Goal: Task Accomplishment & Management: Use online tool/utility

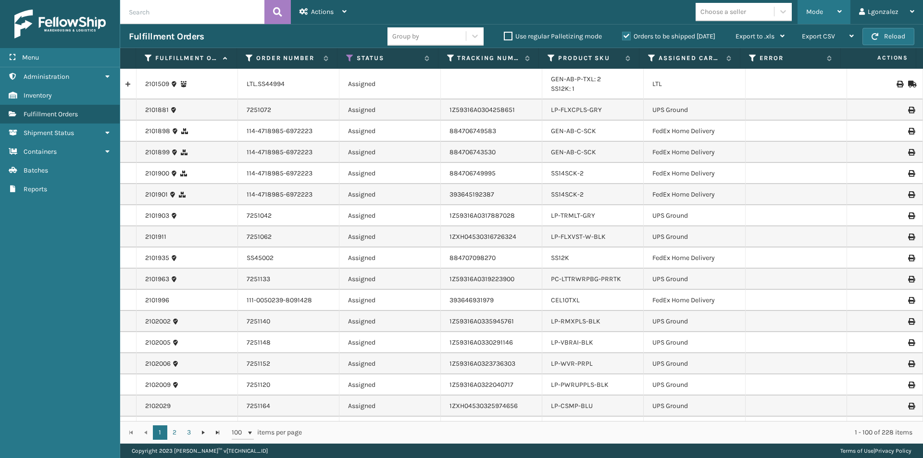
click at [828, 5] on div "Mode" at bounding box center [825, 12] width 36 height 24
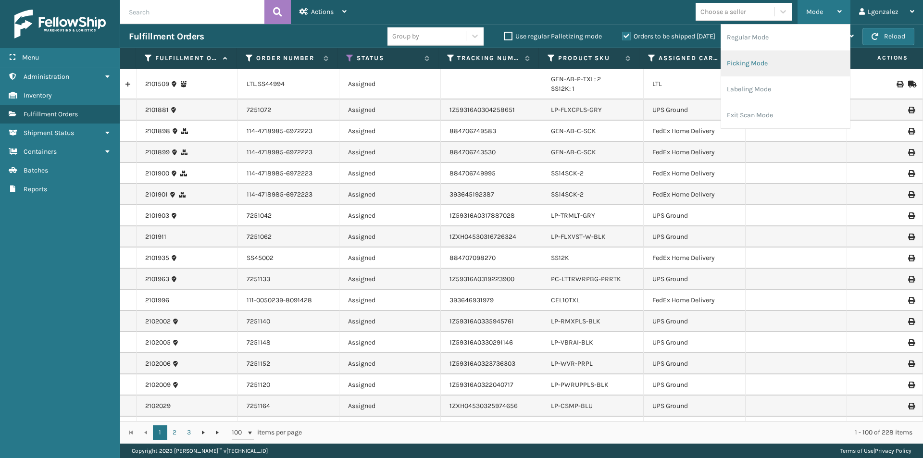
click at [771, 74] on li "Picking Mode" at bounding box center [785, 63] width 129 height 26
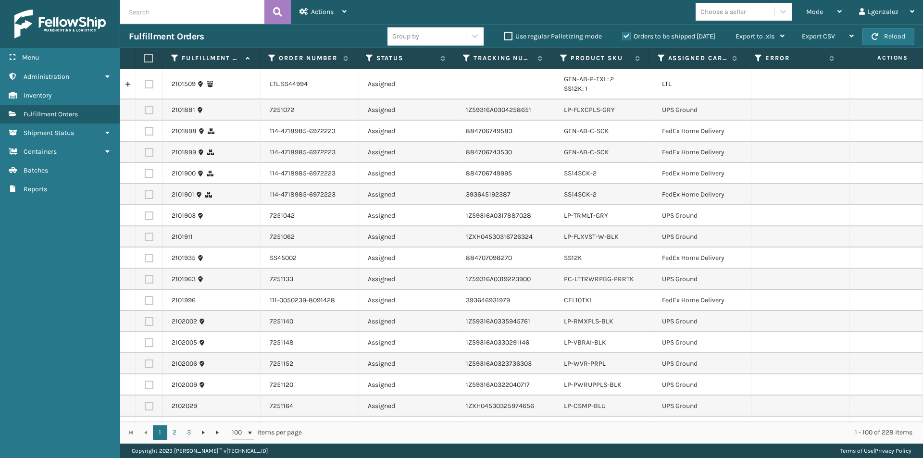
click at [150, 56] on label at bounding box center [147, 58] width 6 height 9
click at [145, 56] on input "checkbox" at bounding box center [144, 58] width 0 height 6
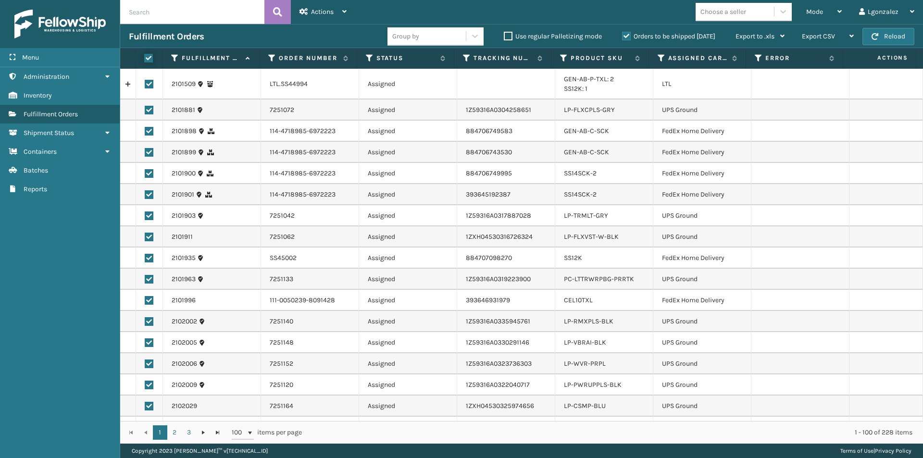
checkbox input "true"
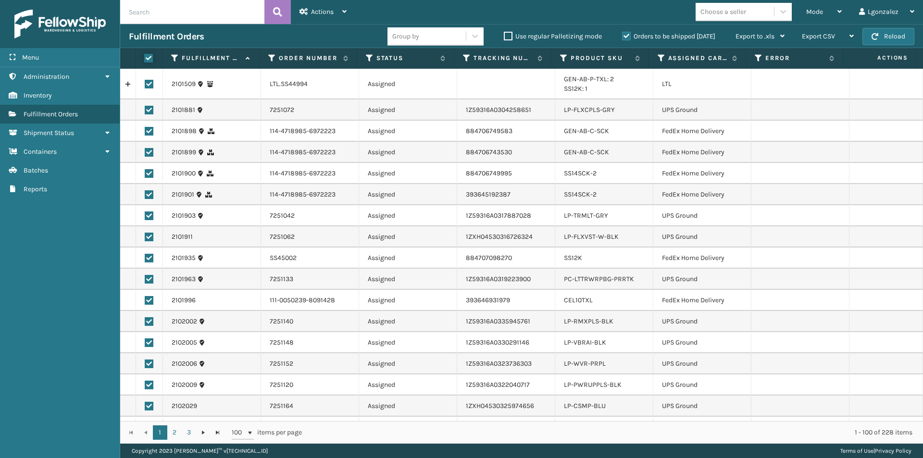
checkbox input "true"
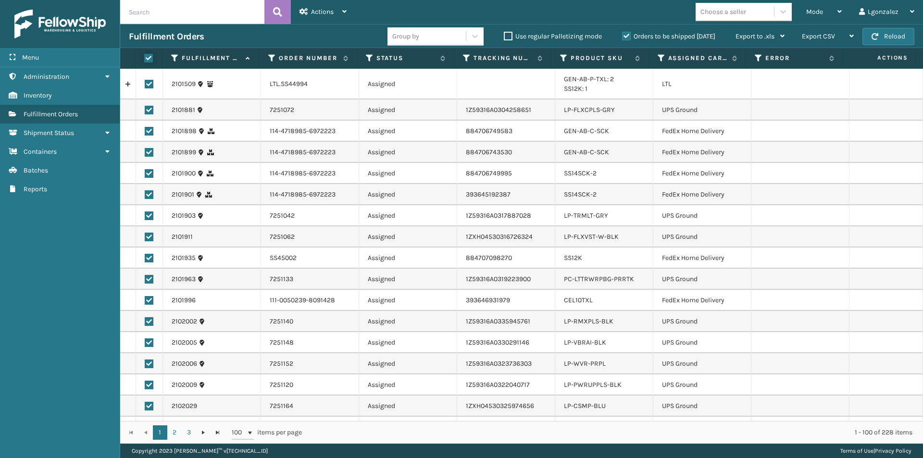
checkbox input "true"
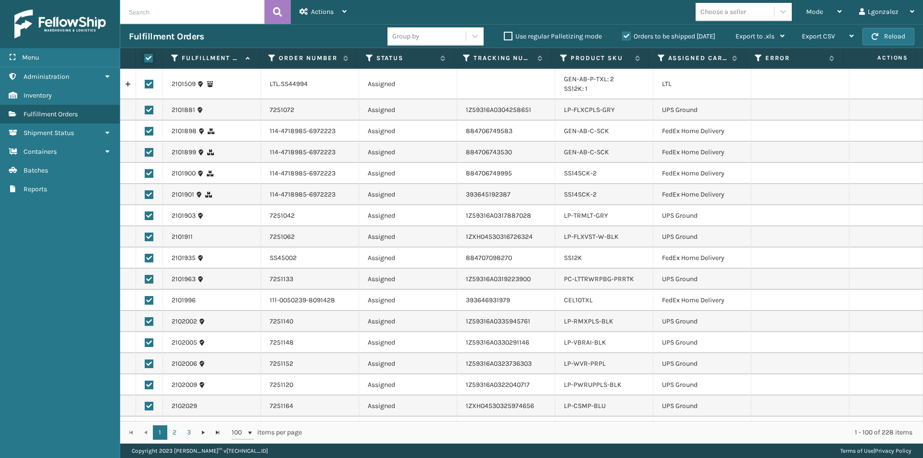
checkbox input "true"
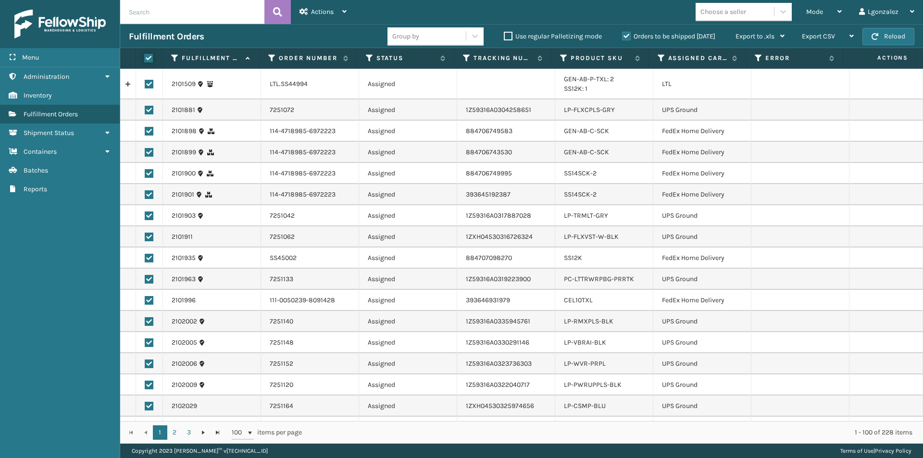
checkbox input "true"
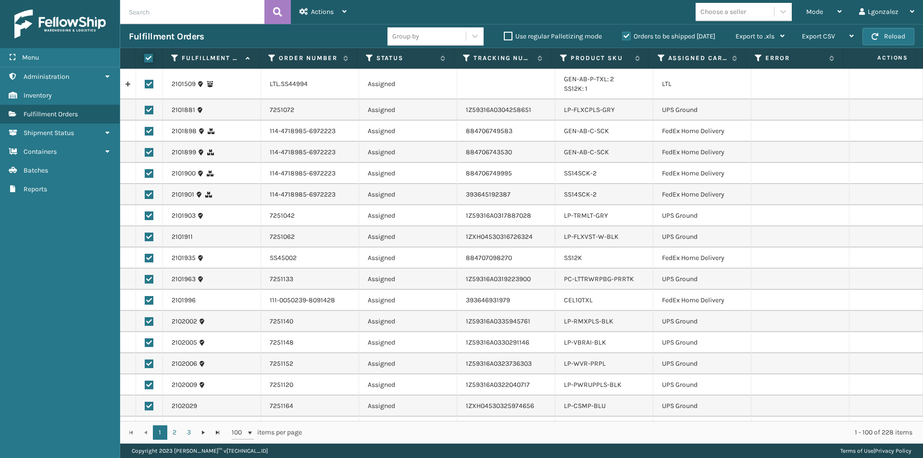
checkbox input "true"
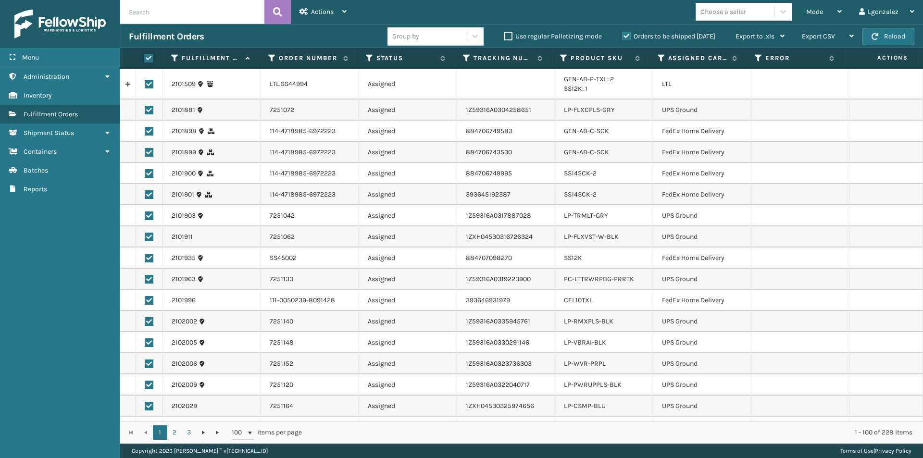
checkbox input "true"
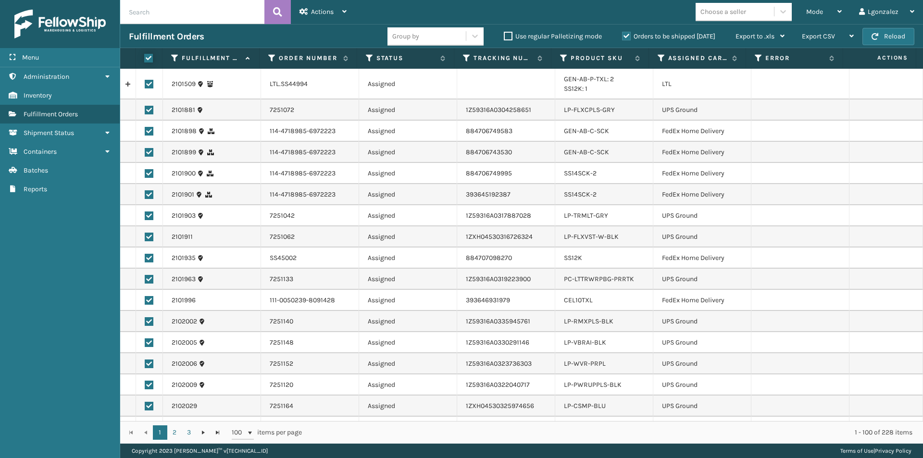
checkbox input "true"
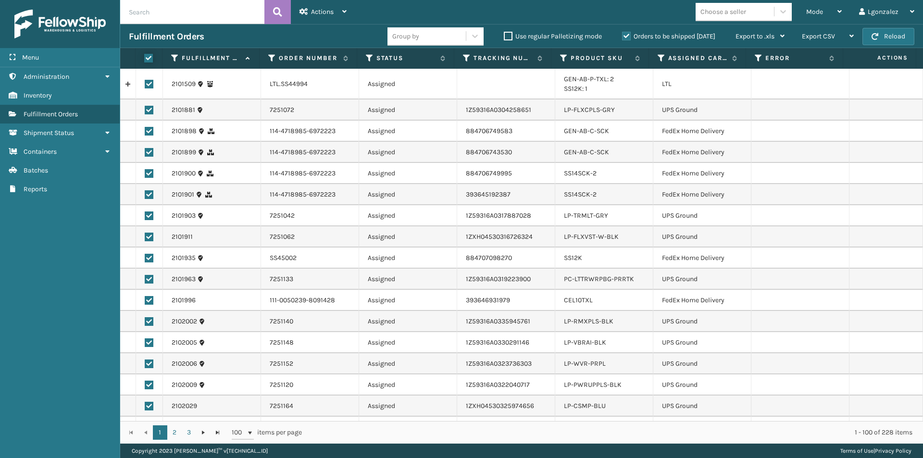
checkbox input "true"
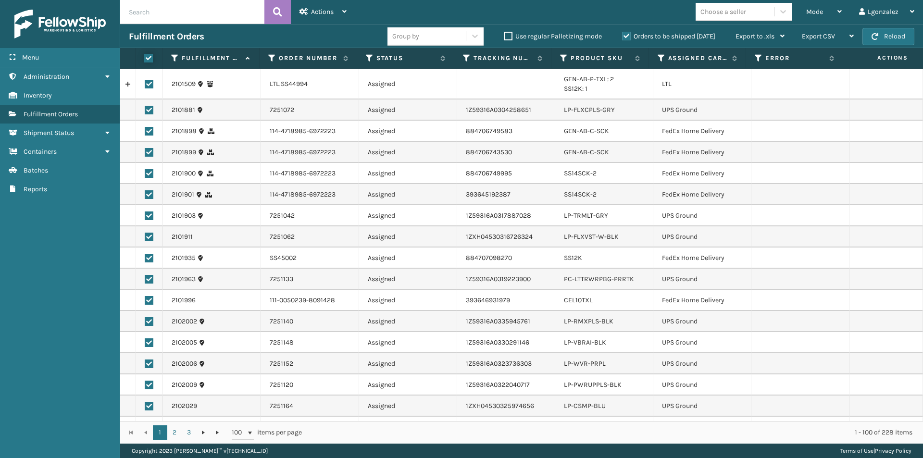
checkbox input "true"
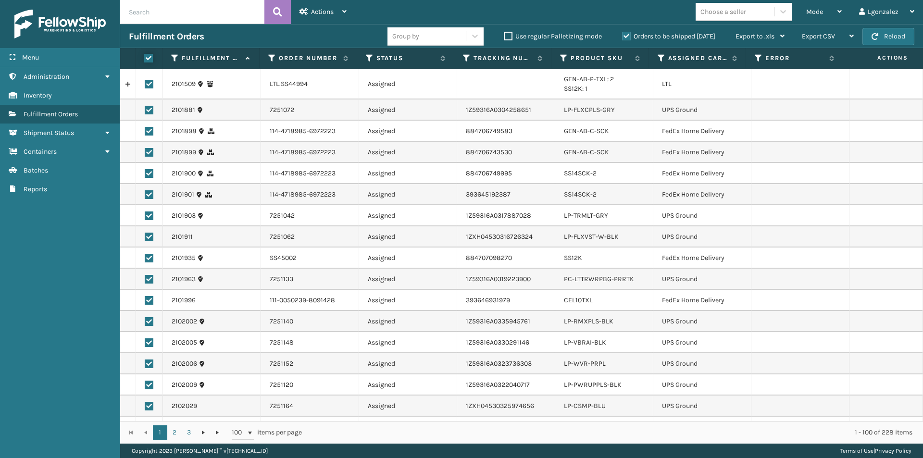
checkbox input "true"
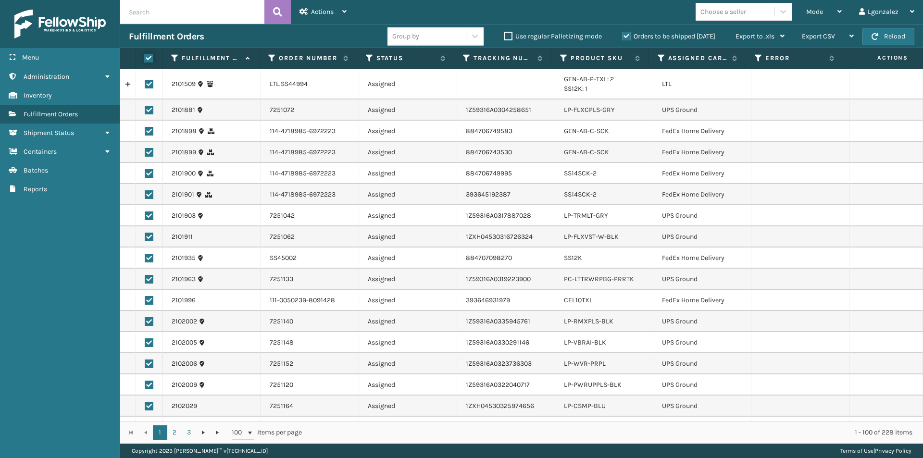
checkbox input "true"
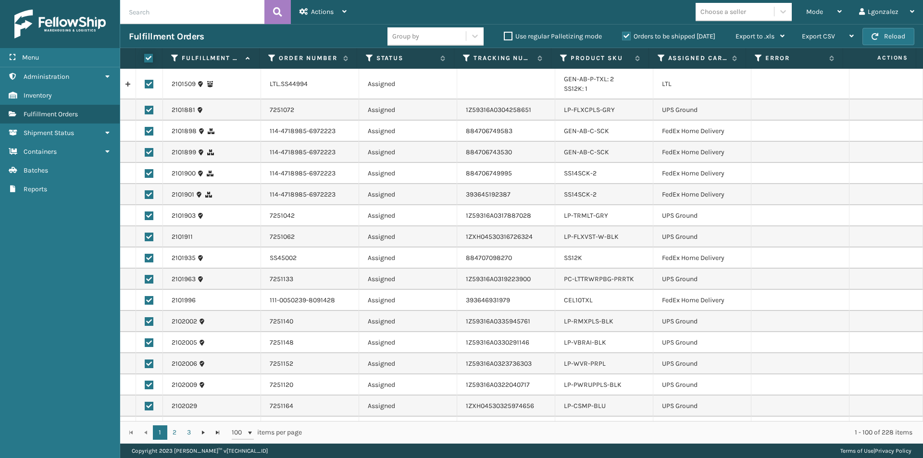
checkbox input "true"
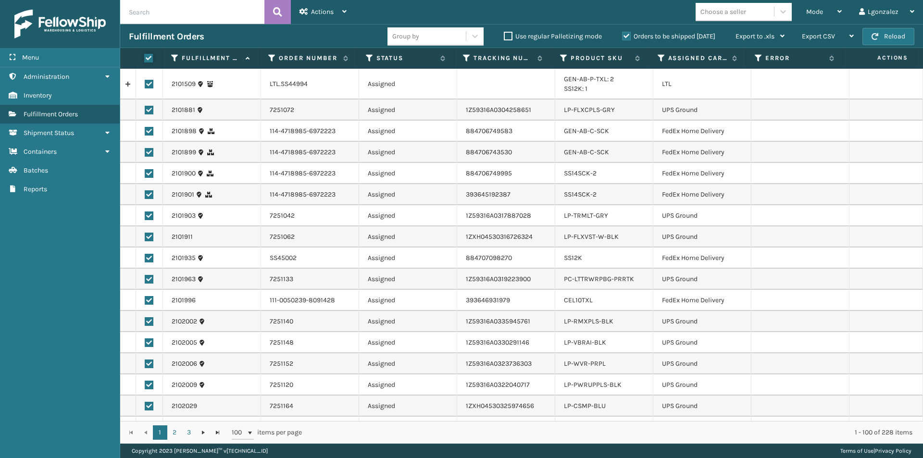
checkbox input "true"
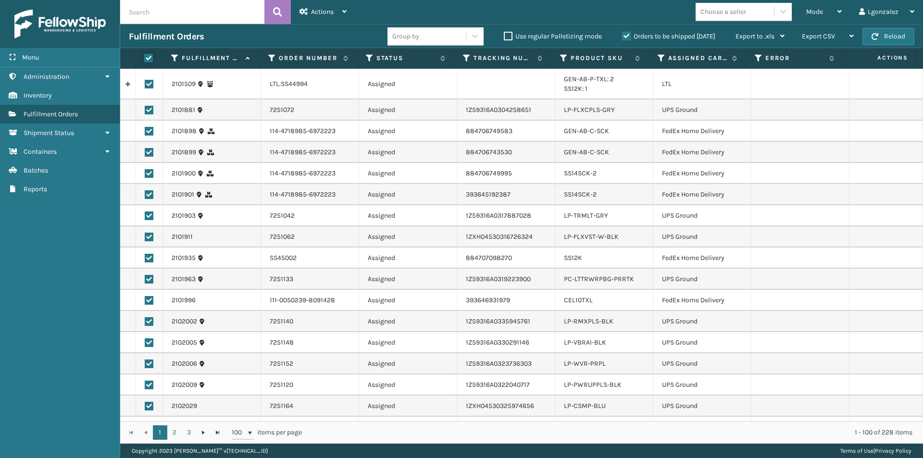
checkbox input "true"
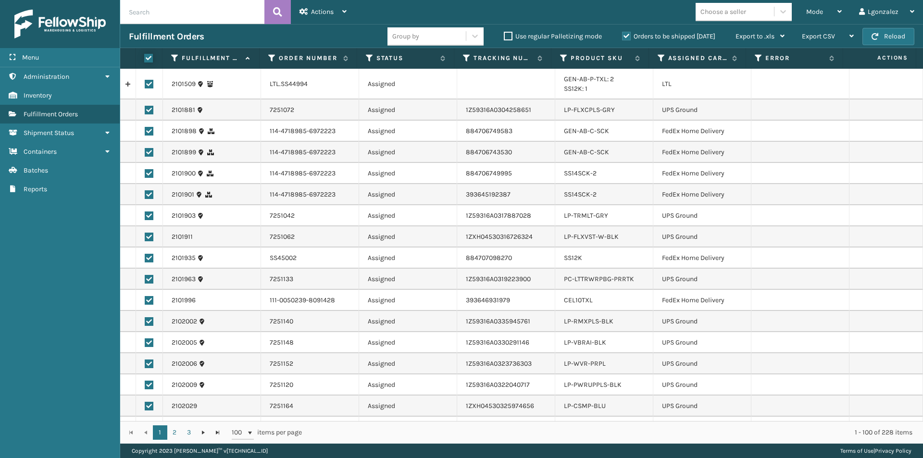
checkbox input "true"
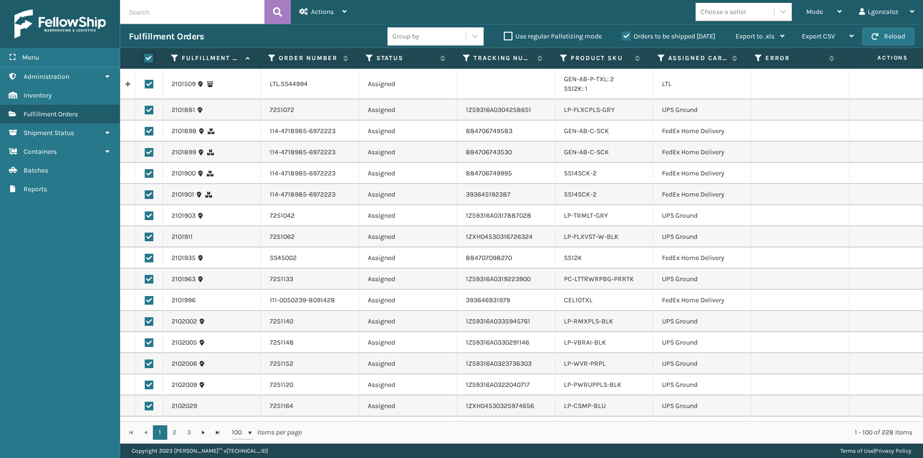
checkbox input "true"
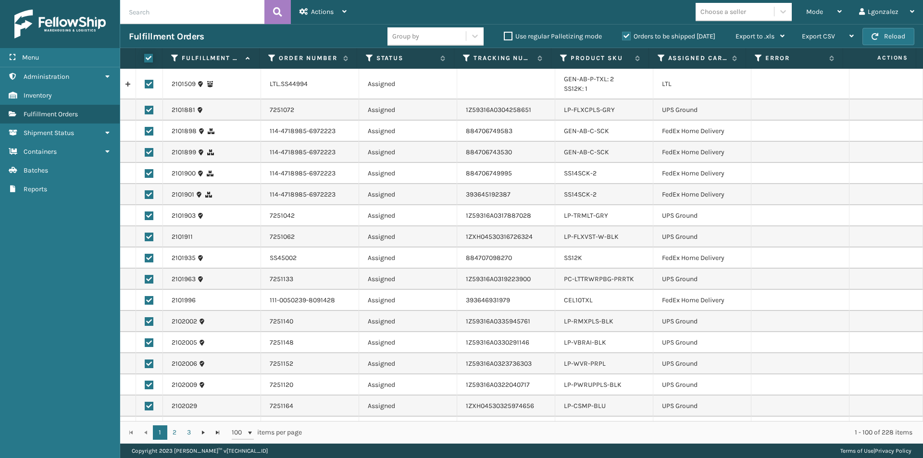
checkbox input "true"
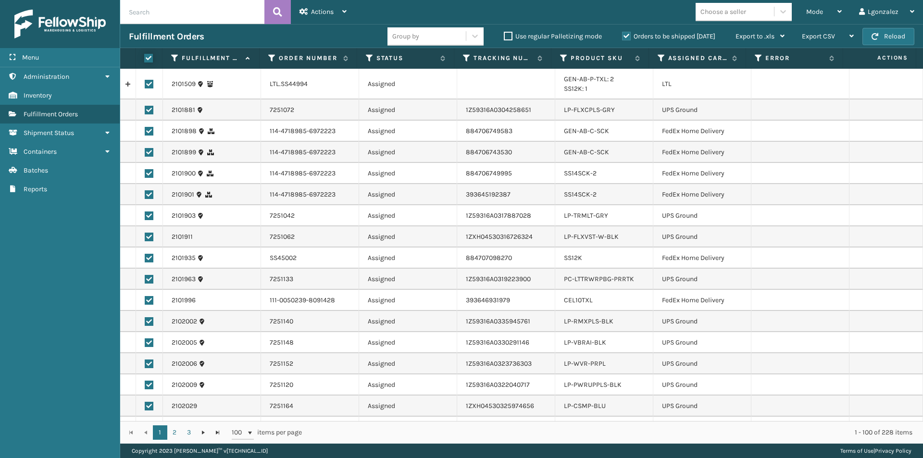
checkbox input "true"
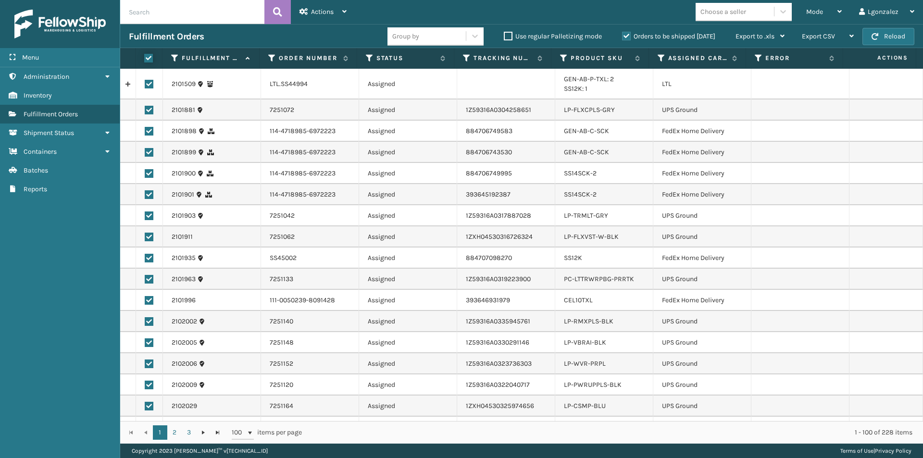
checkbox input "true"
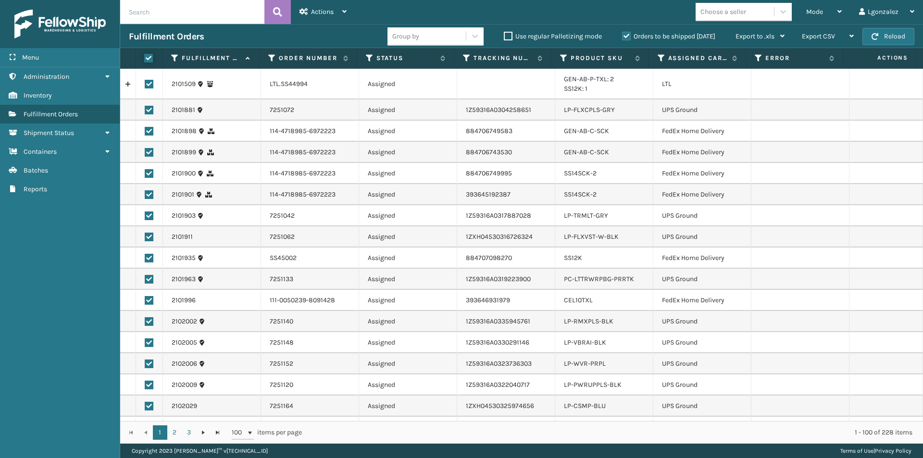
checkbox input "true"
click at [149, 87] on label at bounding box center [149, 84] width 9 height 9
click at [145, 86] on input "checkbox" at bounding box center [145, 83] width 0 height 6
checkbox input "false"
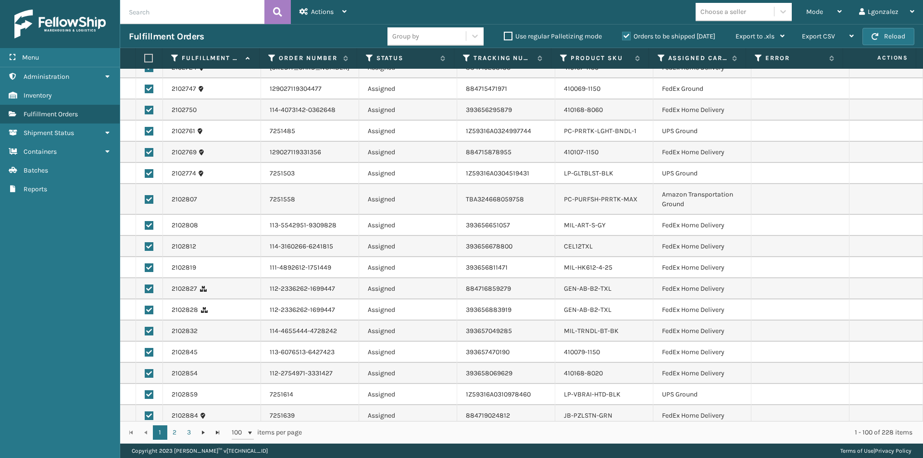
scroll to position [1802, 0]
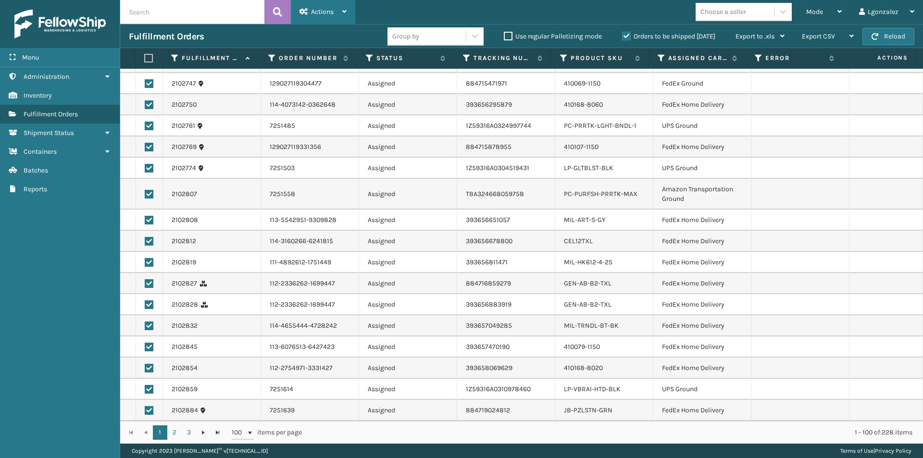
click at [329, 22] on div "Actions" at bounding box center [323, 12] width 47 height 24
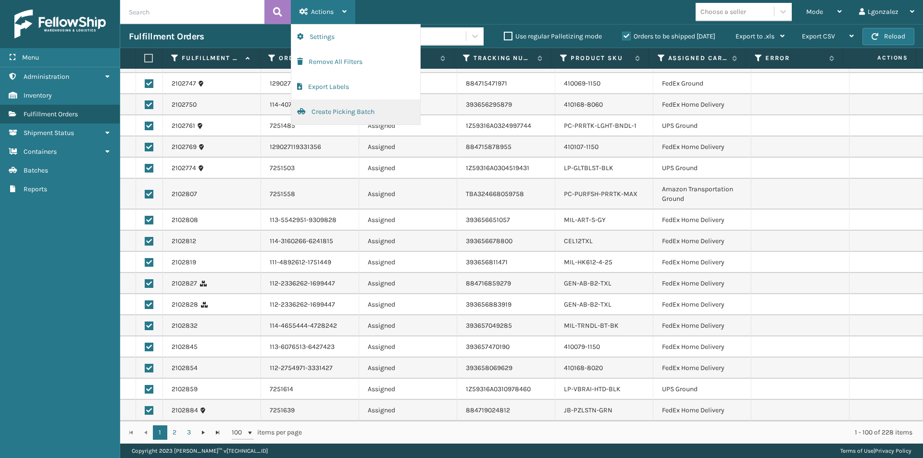
click at [320, 116] on button "Create Picking Batch" at bounding box center [355, 112] width 129 height 25
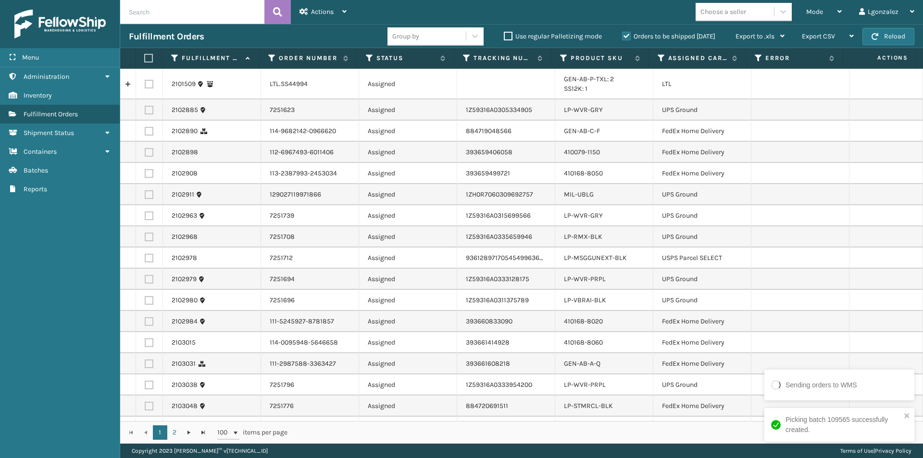
click at [148, 61] on label at bounding box center [147, 58] width 6 height 9
click at [145, 61] on input "checkbox" at bounding box center [144, 58] width 0 height 6
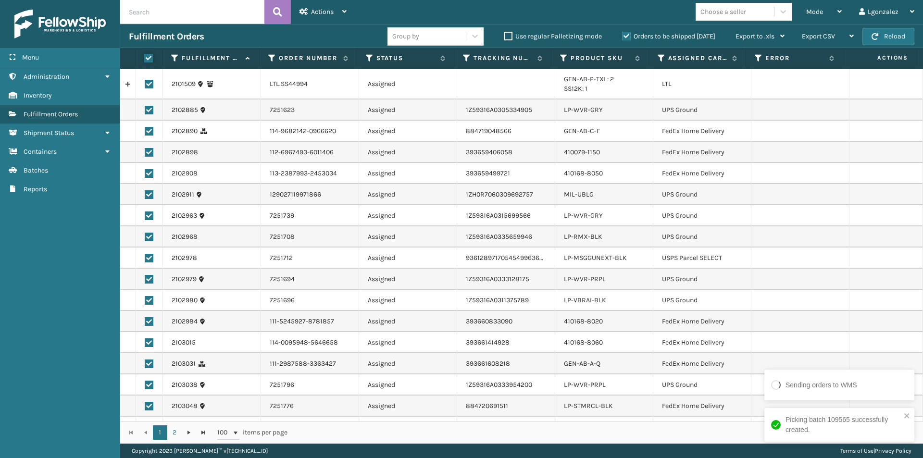
checkbox input "true"
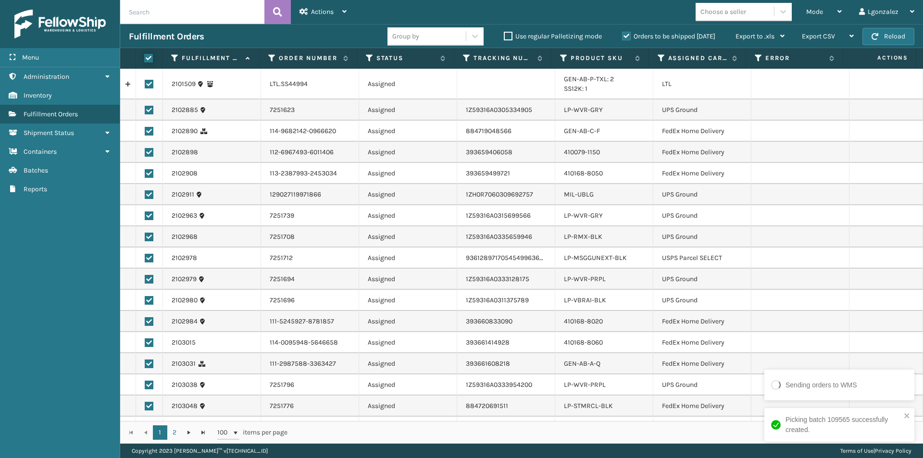
checkbox input "true"
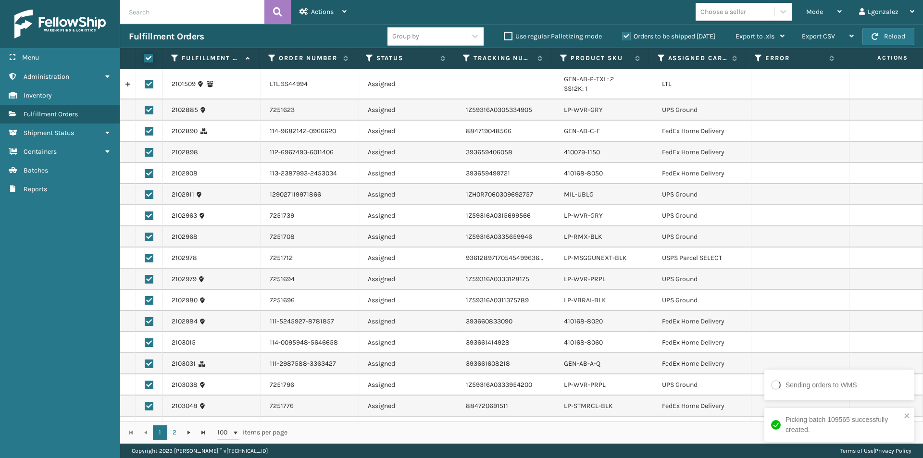
checkbox input "true"
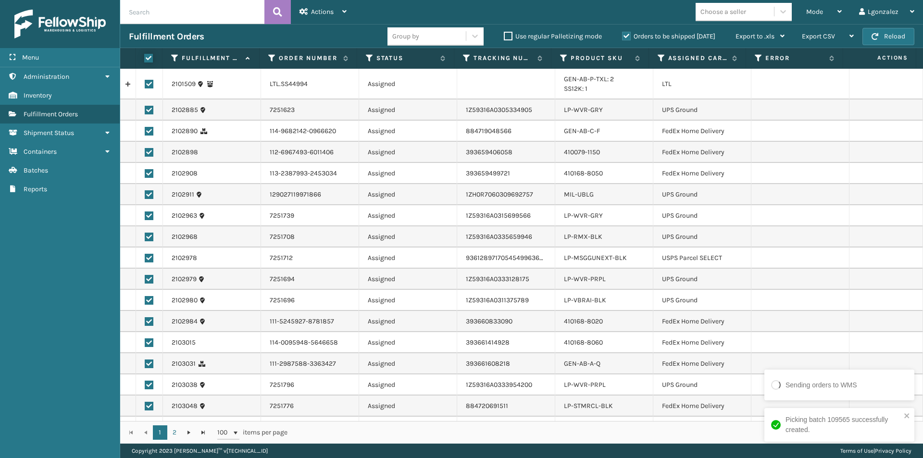
checkbox input "true"
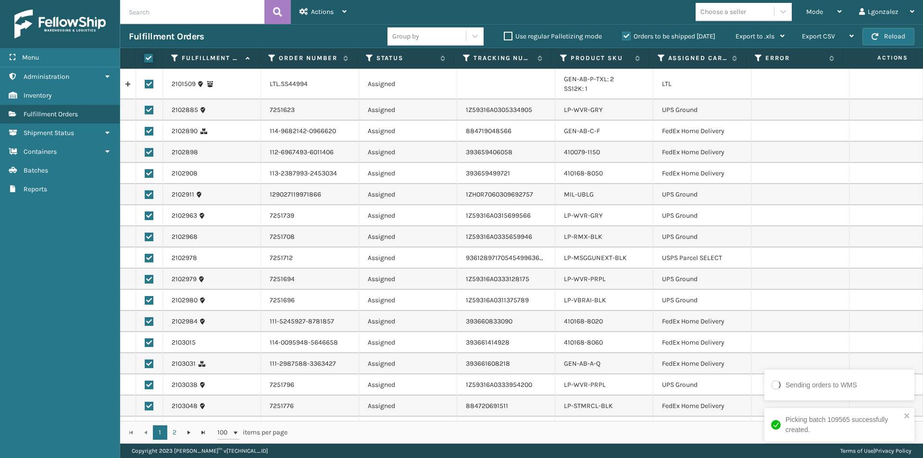
checkbox input "true"
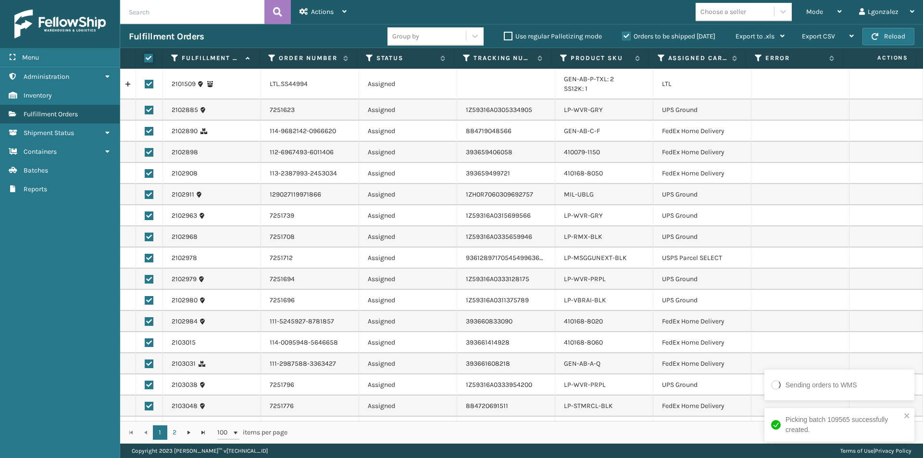
checkbox input "true"
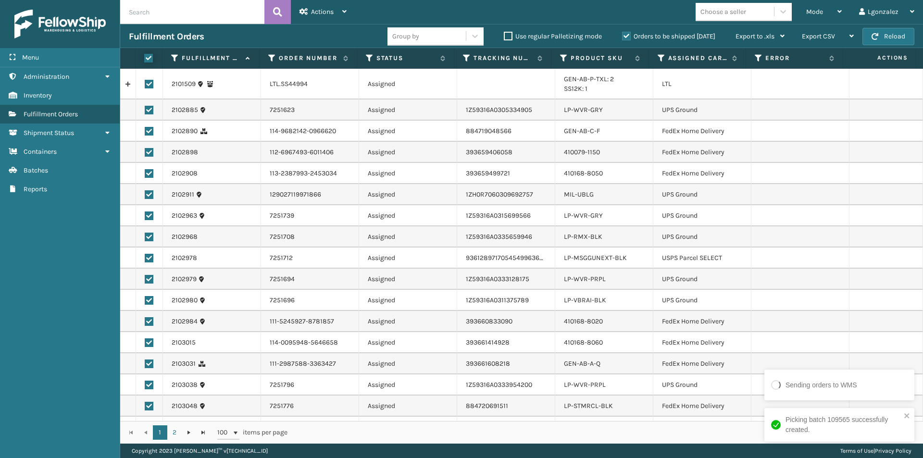
checkbox input "true"
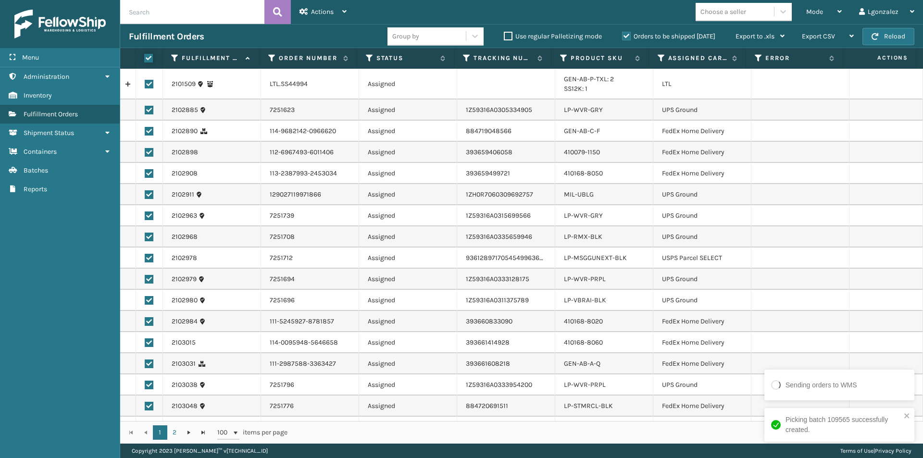
checkbox input "true"
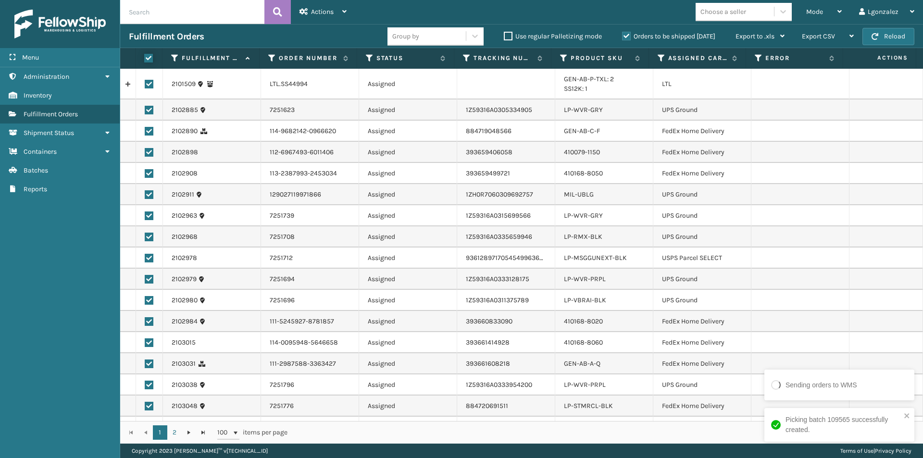
checkbox input "true"
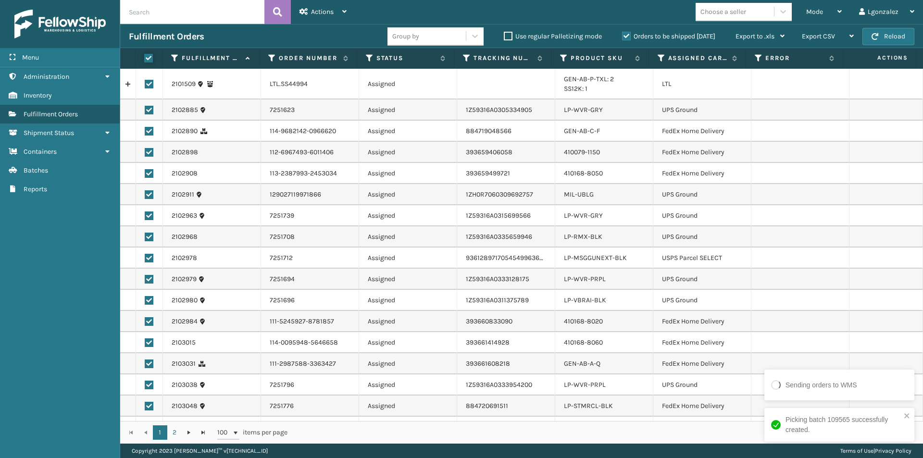
checkbox input "true"
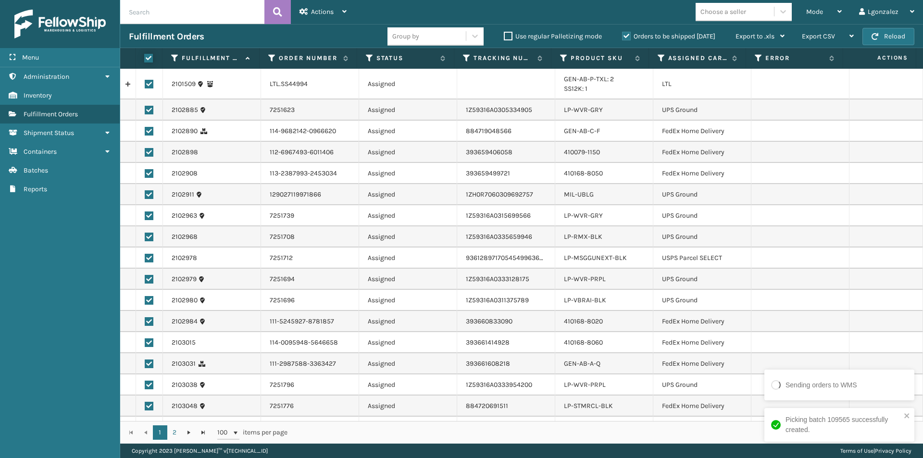
checkbox input "true"
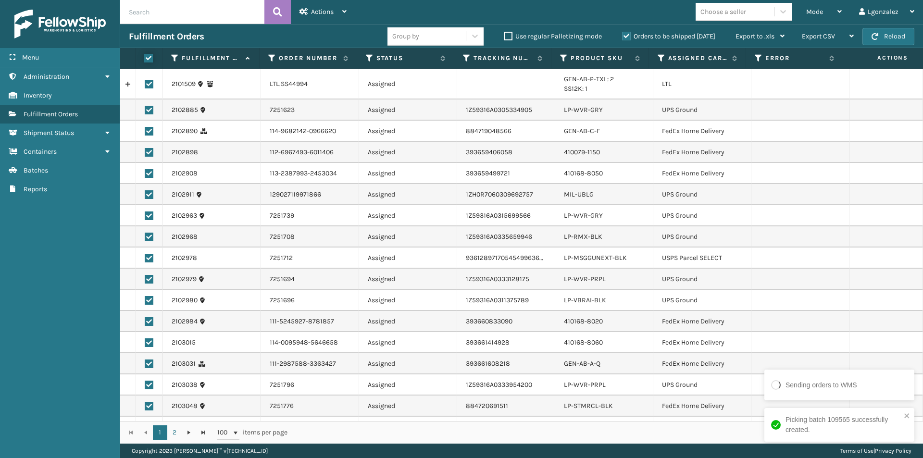
checkbox input "true"
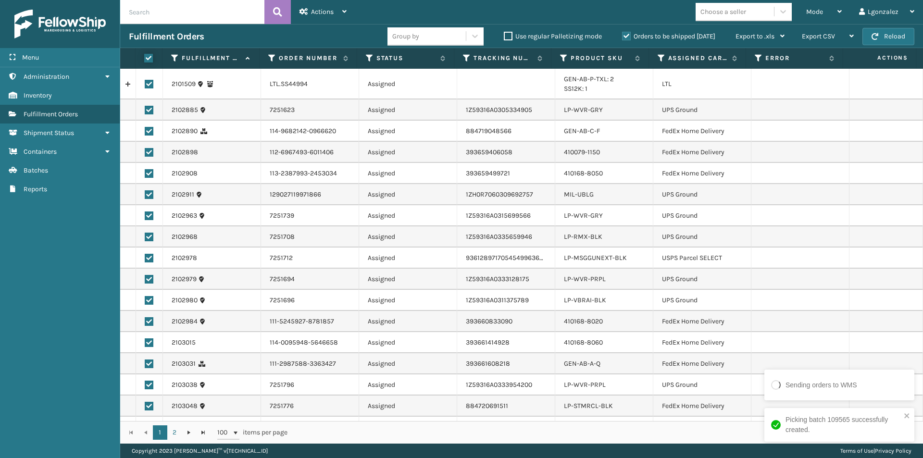
checkbox input "true"
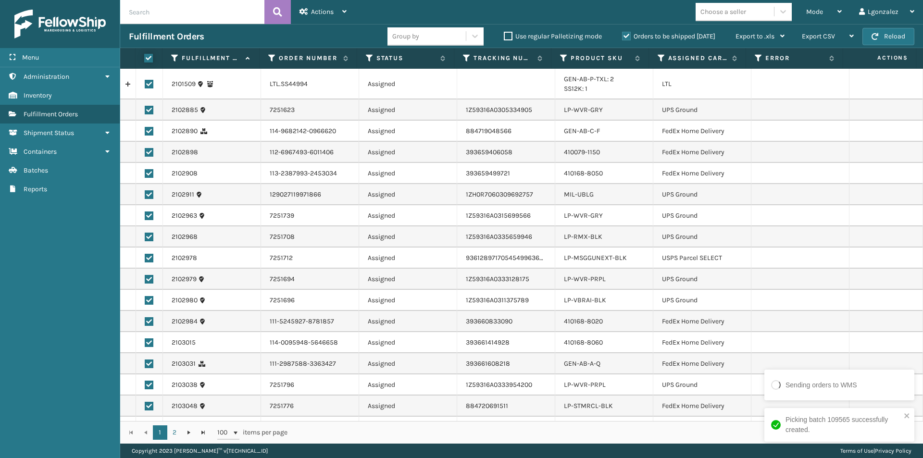
checkbox input "true"
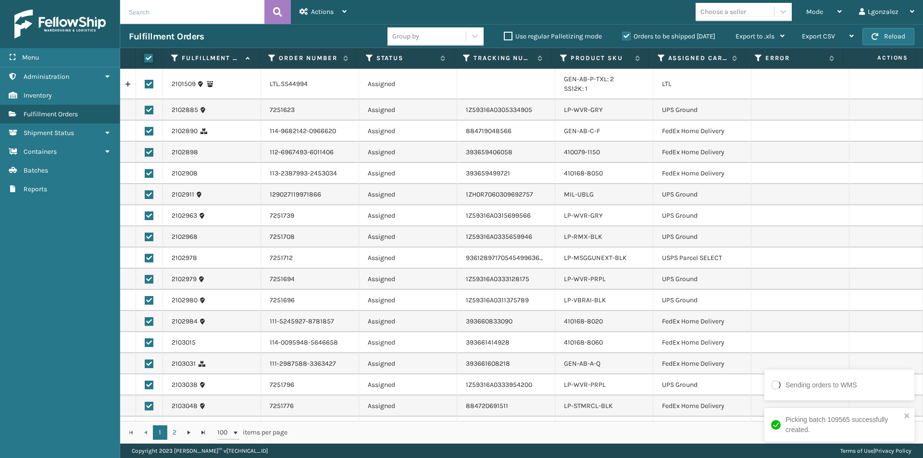
checkbox input "true"
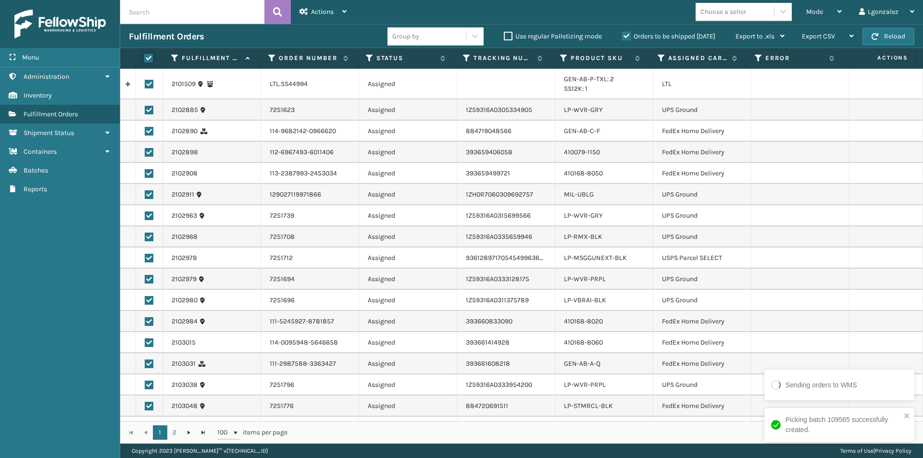
checkbox input "true"
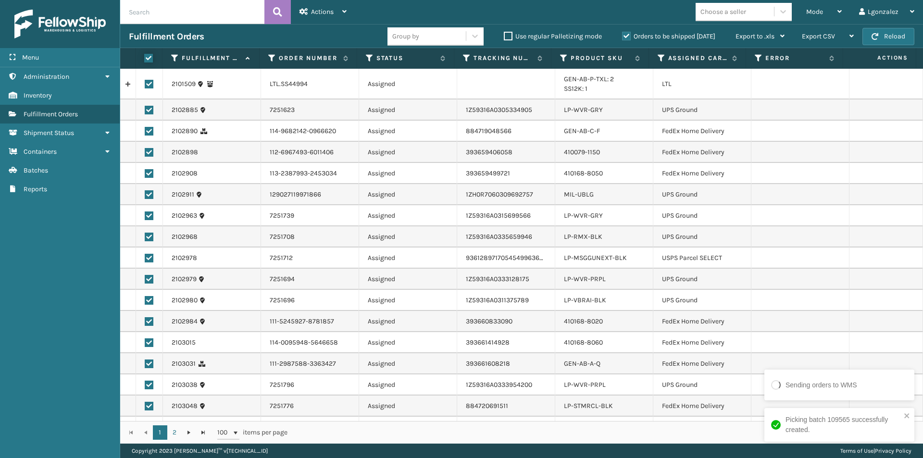
checkbox input "true"
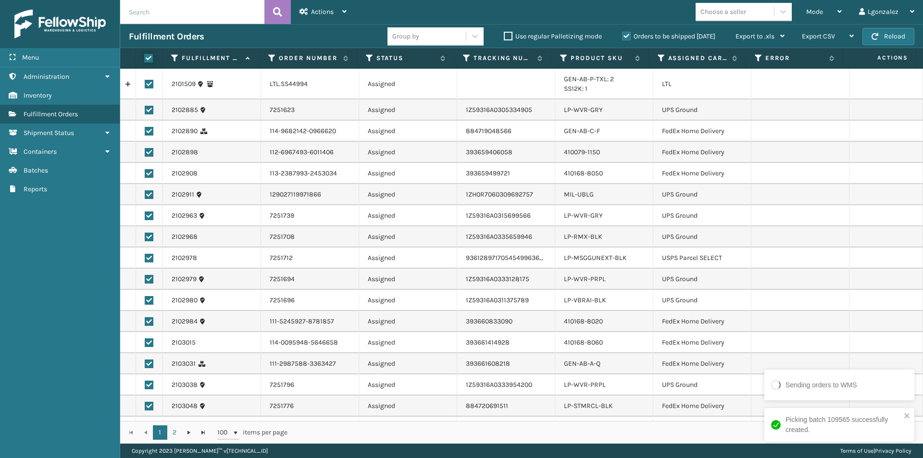
checkbox input "true"
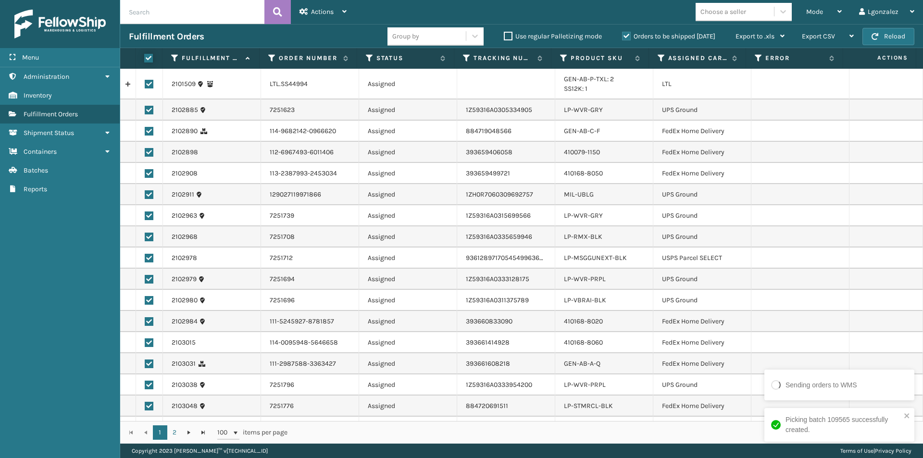
checkbox input "true"
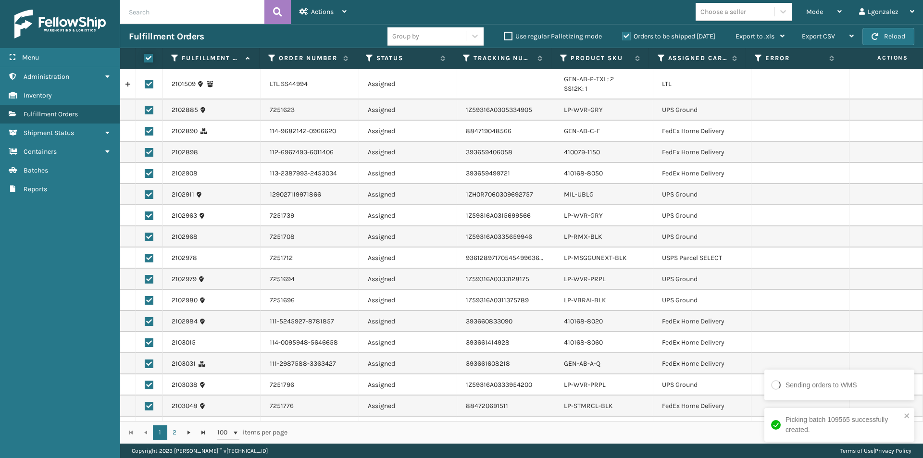
checkbox input "true"
click at [148, 81] on label at bounding box center [149, 84] width 9 height 9
click at [145, 81] on input "checkbox" at bounding box center [145, 83] width 0 height 6
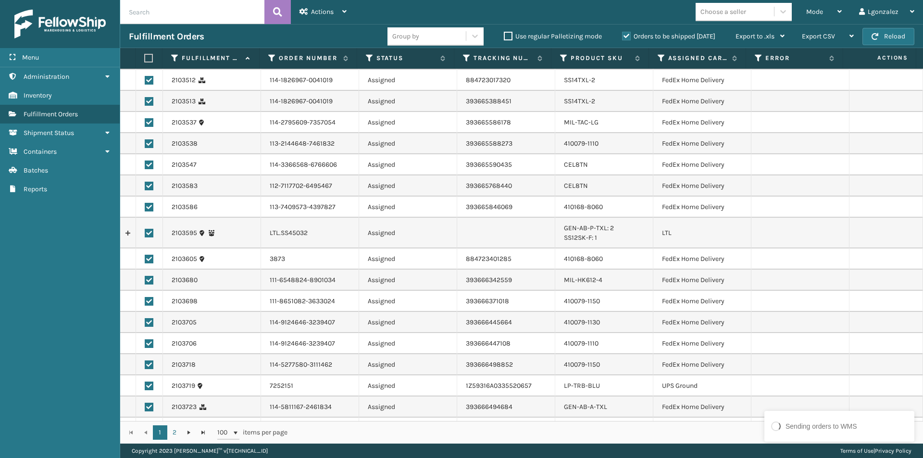
scroll to position [1587, 0]
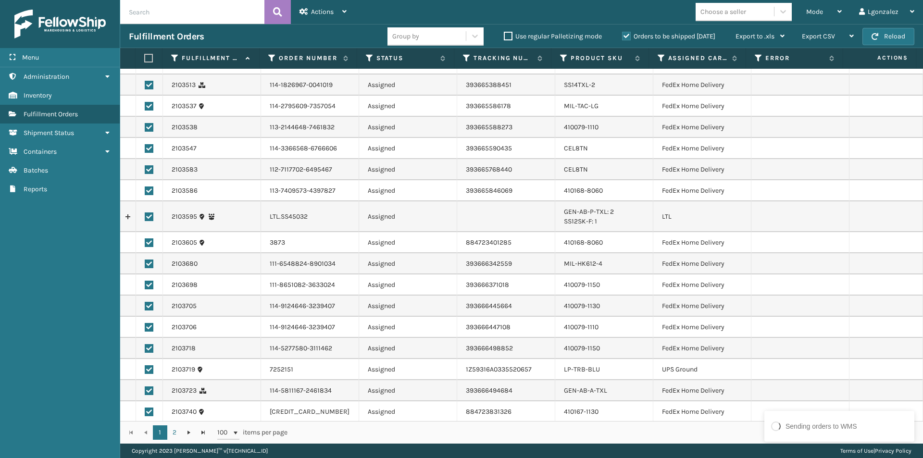
click at [150, 215] on label at bounding box center [149, 217] width 9 height 9
click at [145, 215] on input "checkbox" at bounding box center [145, 216] width 0 height 6
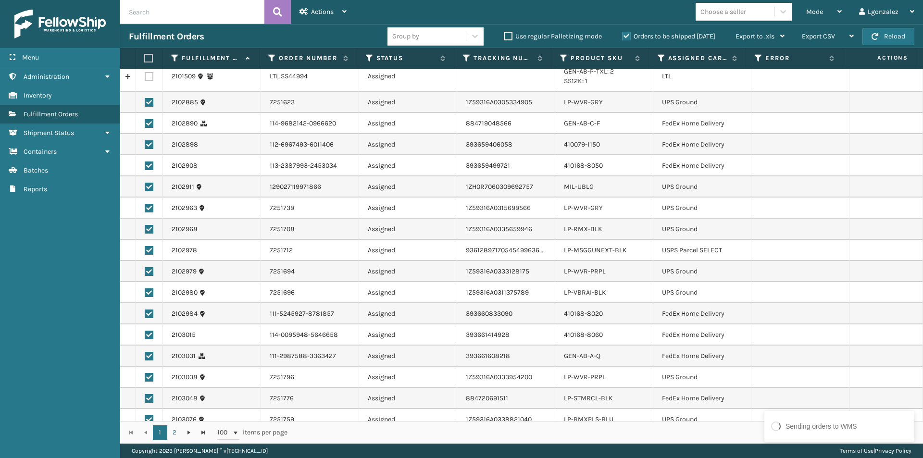
scroll to position [0, 0]
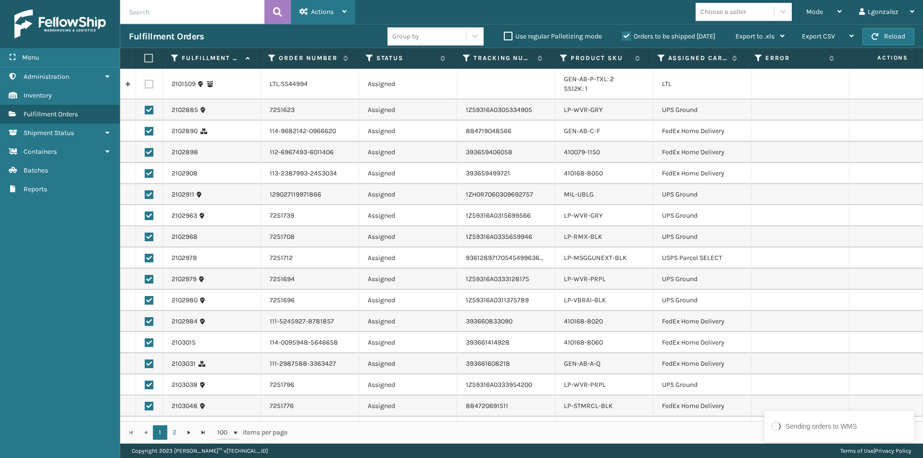
click at [346, 11] on icon at bounding box center [344, 11] width 4 height 7
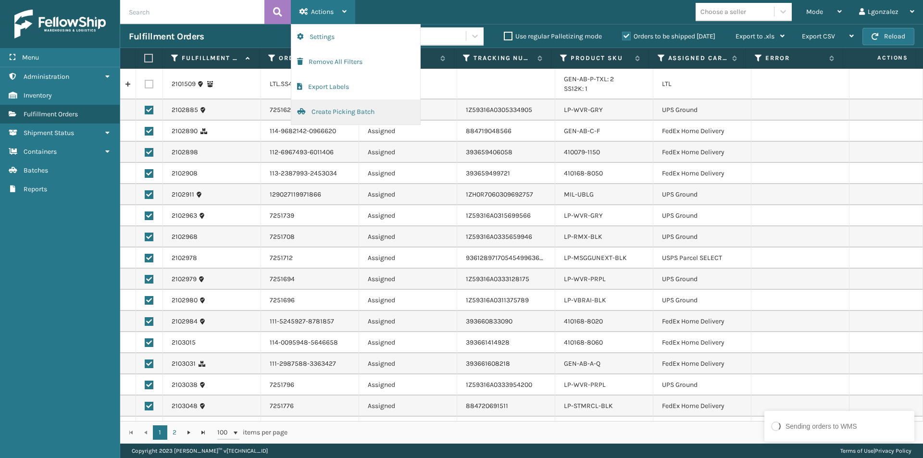
click at [319, 113] on button "Create Picking Batch" at bounding box center [355, 112] width 129 height 25
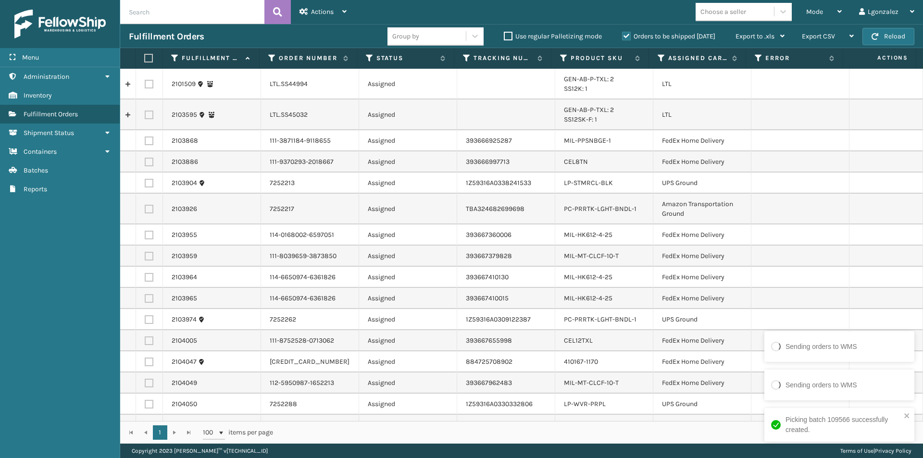
click at [150, 60] on label at bounding box center [147, 58] width 6 height 9
click at [145, 60] on input "checkbox" at bounding box center [144, 58] width 0 height 6
click at [151, 86] on label at bounding box center [149, 84] width 9 height 9
click at [145, 86] on input "checkbox" at bounding box center [145, 83] width 0 height 6
click at [147, 115] on label at bounding box center [149, 115] width 9 height 9
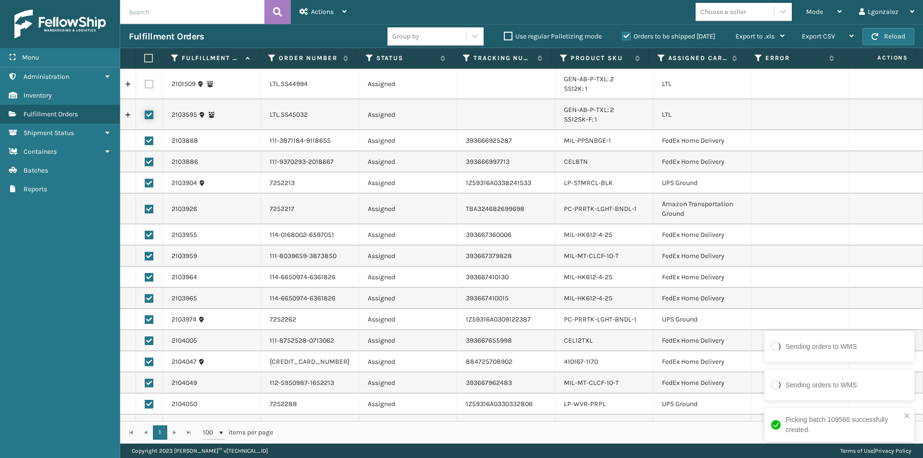
click at [145, 115] on input "checkbox" at bounding box center [145, 114] width 0 height 6
click at [342, 8] on div "Actions" at bounding box center [323, 12] width 47 height 24
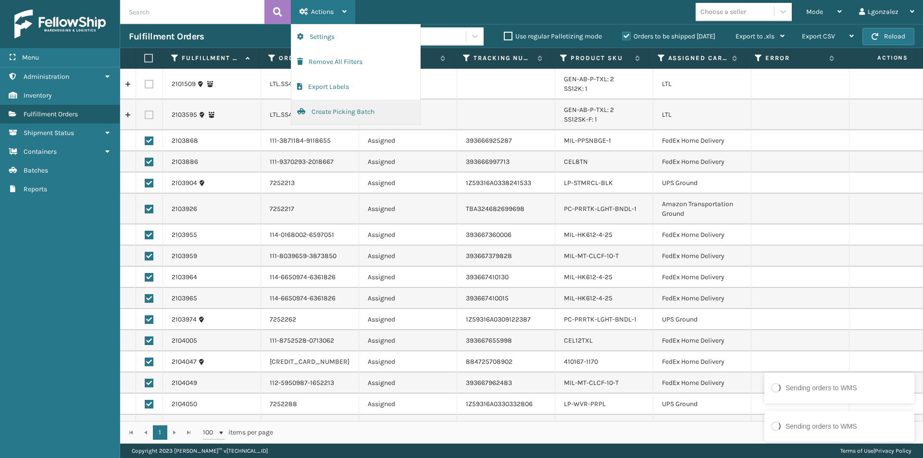
click at [313, 114] on button "Create Picking Batch" at bounding box center [355, 112] width 129 height 25
